Goal: Contribute content

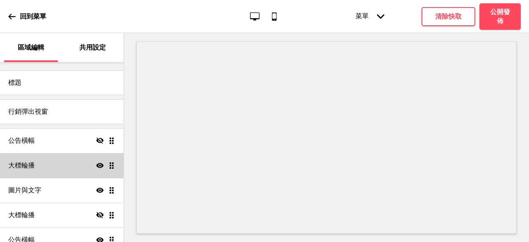
click at [61, 167] on div "大標輪播 顯示 拖曳" at bounding box center [62, 165] width 124 height 25
select select "10000"
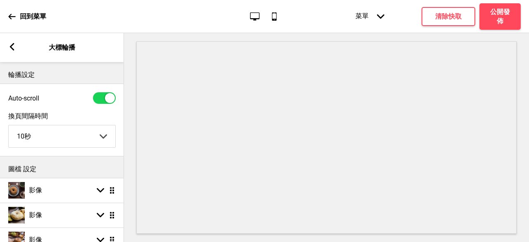
click at [14, 47] on rect at bounding box center [11, 46] width 7 height 7
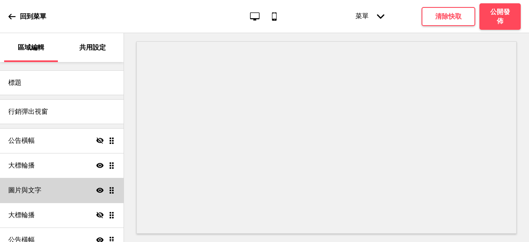
click at [48, 195] on div "圖片與文字 顯示 拖曳" at bounding box center [62, 190] width 124 height 25
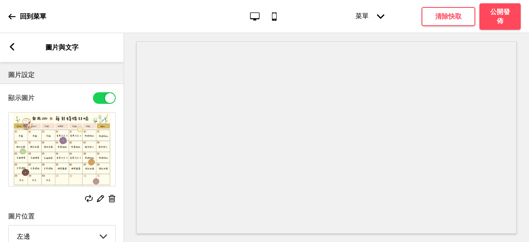
scroll to position [41, 0]
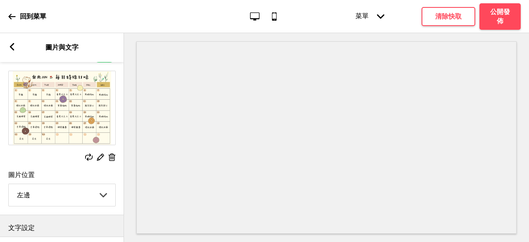
click at [90, 157] on rect at bounding box center [88, 156] width 7 height 7
click at [88, 156] on rect at bounding box center [88, 156] width 7 height 7
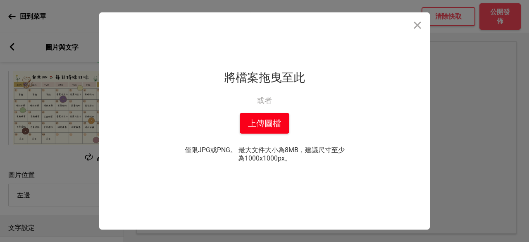
click at [280, 126] on button "上傳圖檔" at bounding box center [265, 123] width 50 height 21
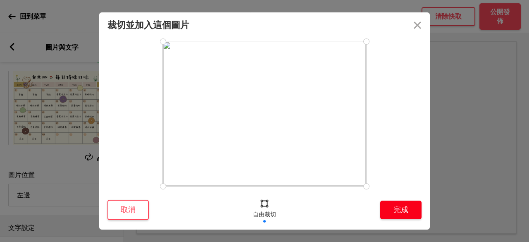
click at [407, 206] on button "完成" at bounding box center [400, 210] width 41 height 19
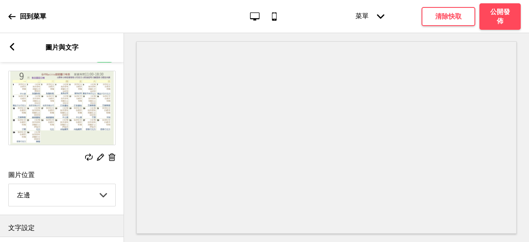
click at [18, 44] on div "箭頭left 圖片與文字" at bounding box center [62, 47] width 124 height 29
click at [12, 45] on icon at bounding box center [12, 46] width 5 height 7
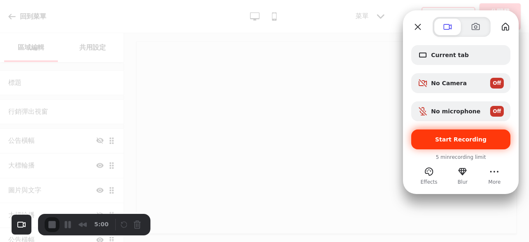
click at [436, 137] on span "Start Recording" at bounding box center [461, 139] width 86 height 7
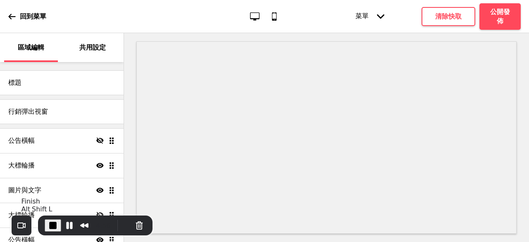
click at [49, 223] on span "End Recording" at bounding box center [53, 225] width 10 height 10
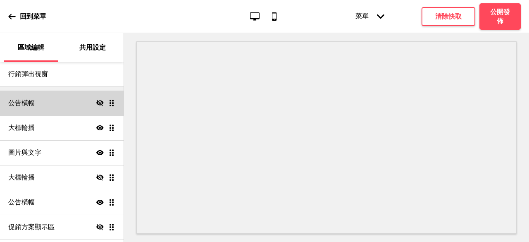
scroll to position [0, 0]
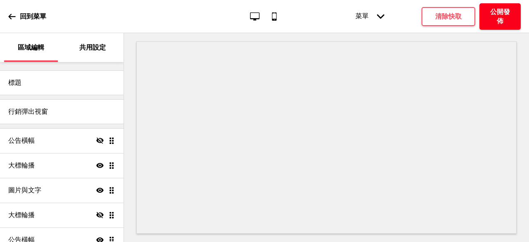
click at [495, 12] on h4 "公開發佈" at bounding box center [500, 16] width 25 height 18
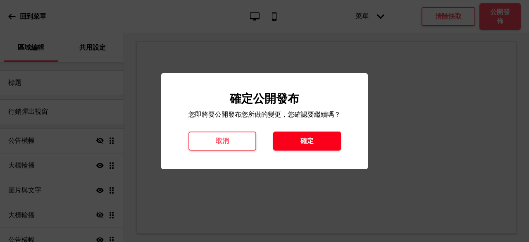
click at [317, 138] on button "確定" at bounding box center [307, 140] width 68 height 19
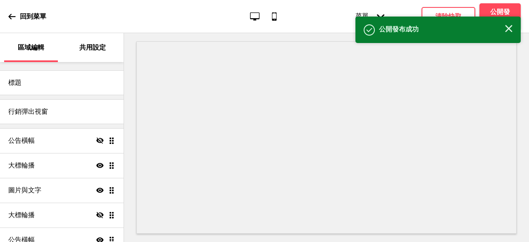
click at [508, 24] on div "成功 公開發布成功 关闭" at bounding box center [438, 30] width 165 height 26
